Goal: Transaction & Acquisition: Purchase product/service

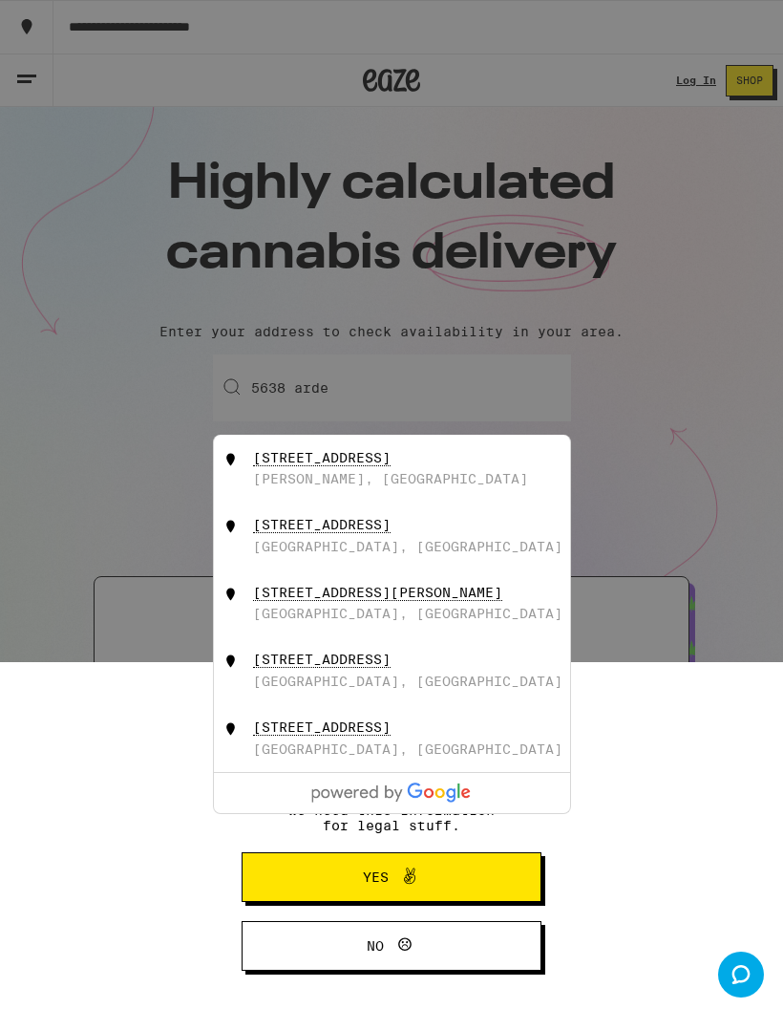
click at [393, 601] on div "[STREET_ADDRESS][PERSON_NAME]" at bounding box center [377, 593] width 249 height 16
type input "[STREET_ADDRESS][PERSON_NAME]"
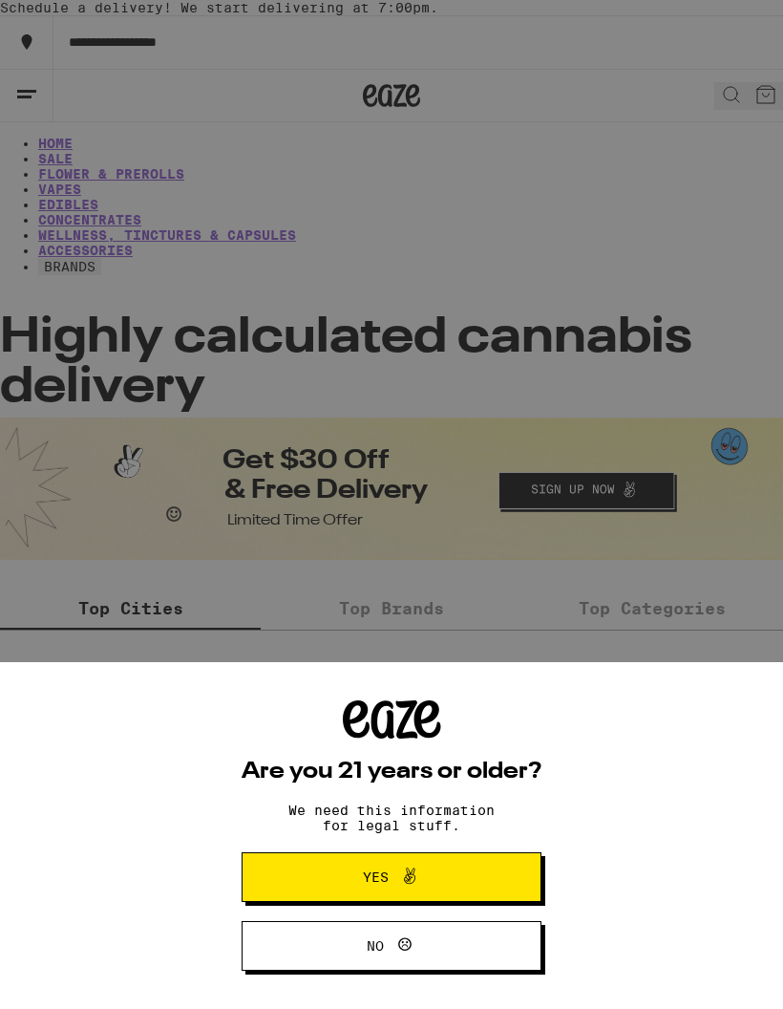
click at [421, 875] on span "Yes" at bounding box center [391, 877] width 145 height 25
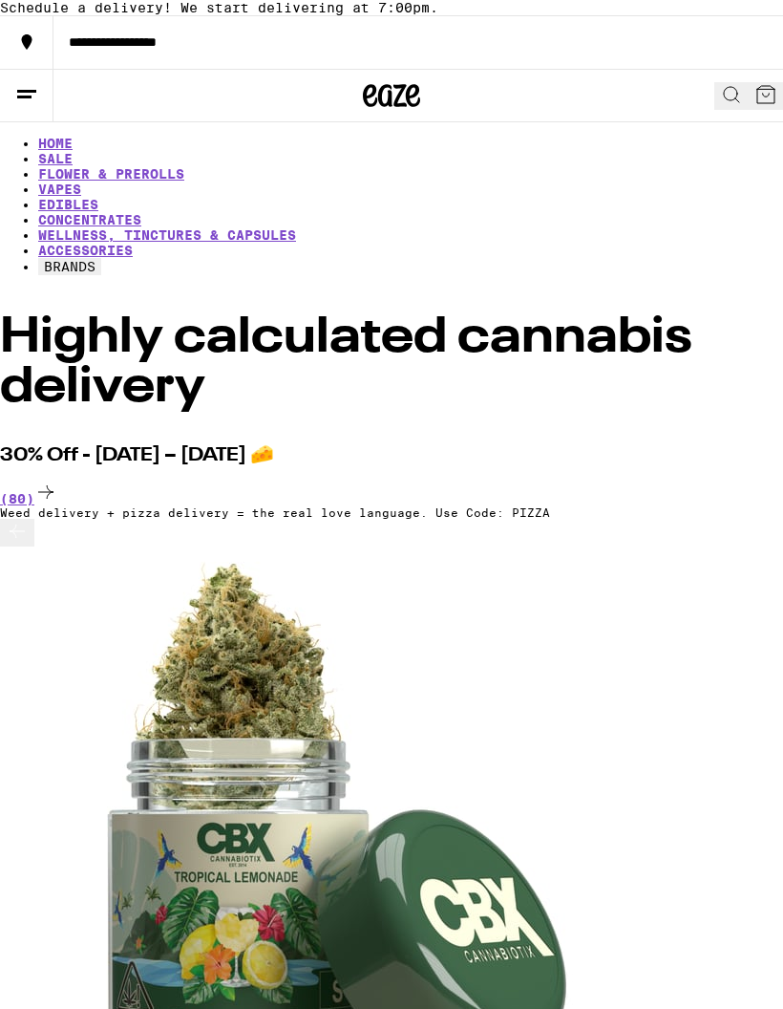
click at [81, 197] on link "VAPES" at bounding box center [59, 189] width 43 height 15
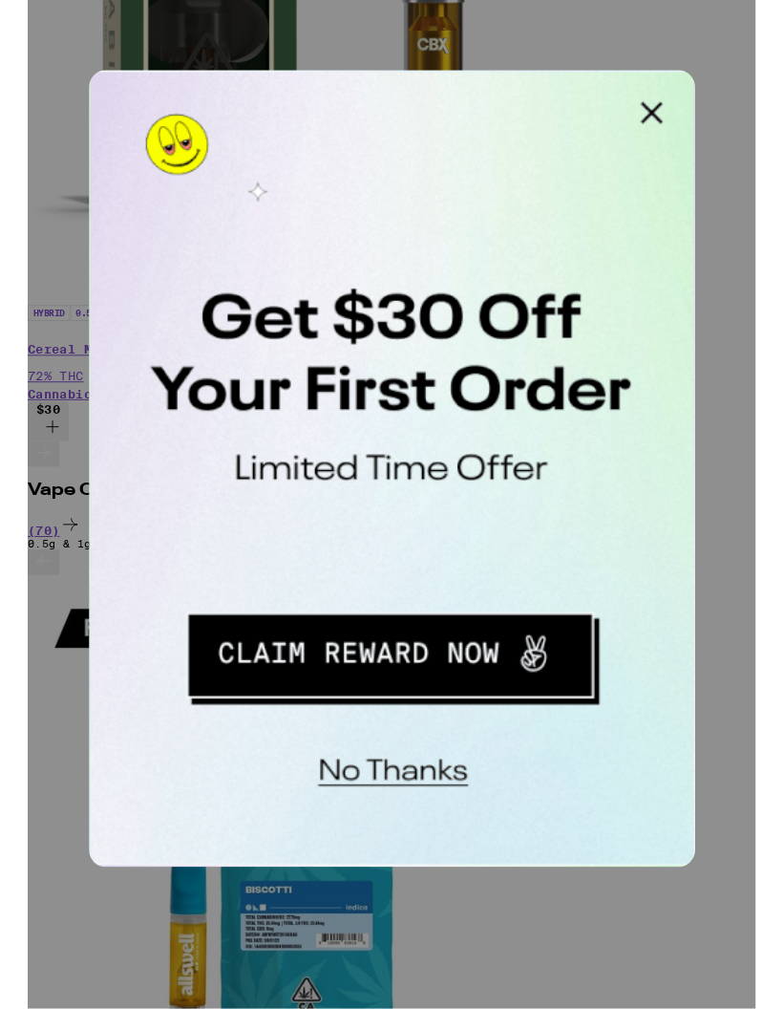
scroll to position [1498, 0]
click at [337, 87] on button "Close Modal" at bounding box center [330, 90] width 38 height 38
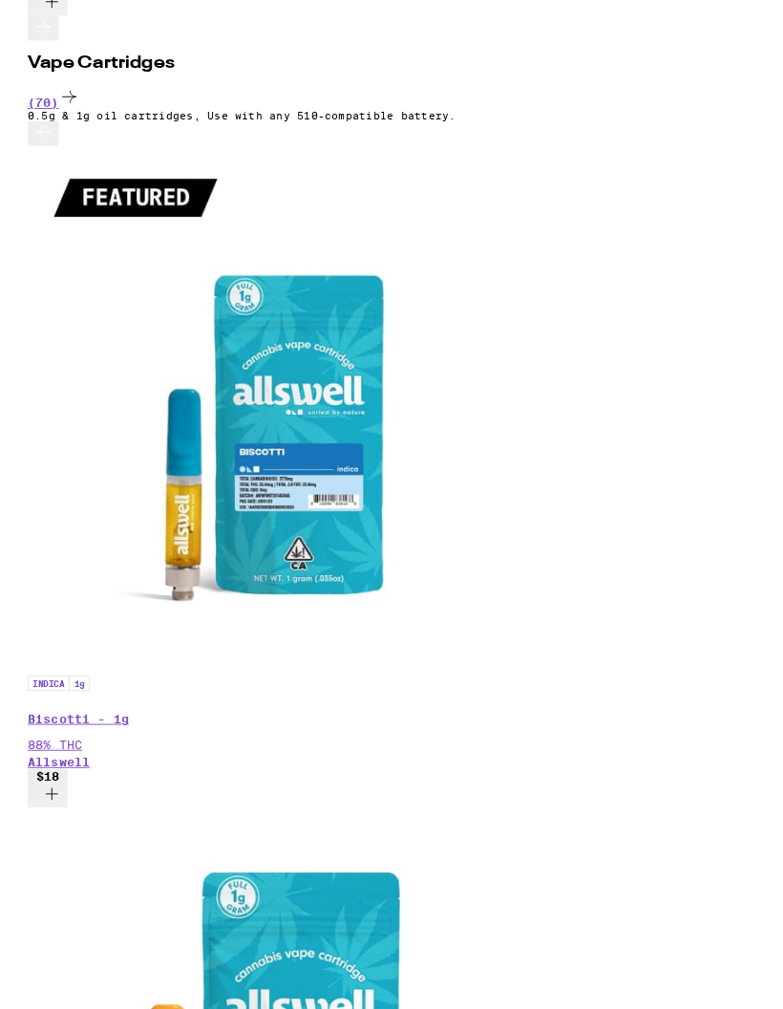
scroll to position [1953, 0]
